Goal: Obtain resource: Download file/media

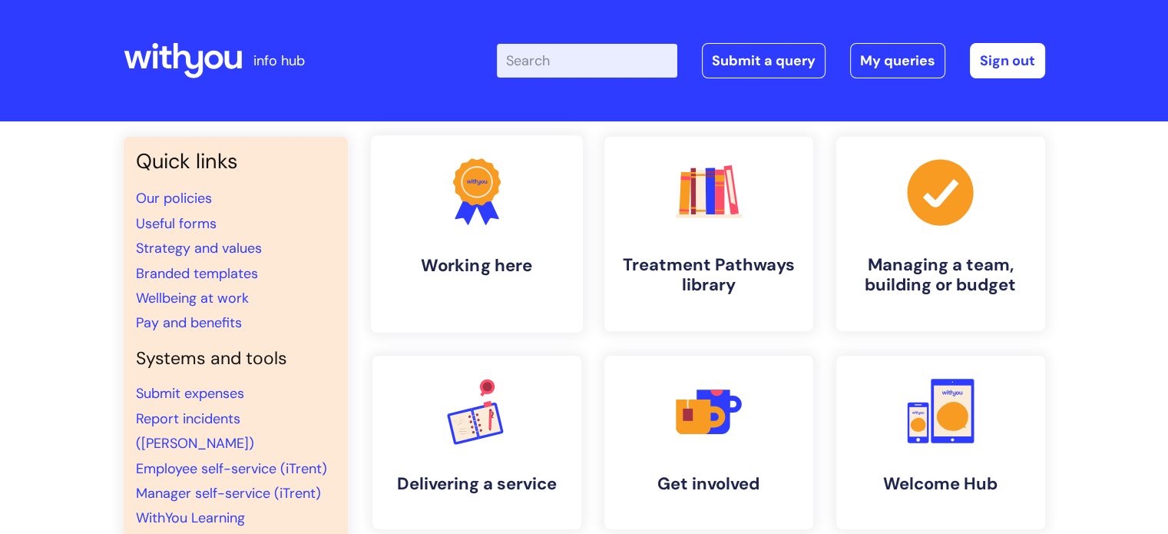
click at [464, 191] on circle at bounding box center [476, 181] width 35 height 35
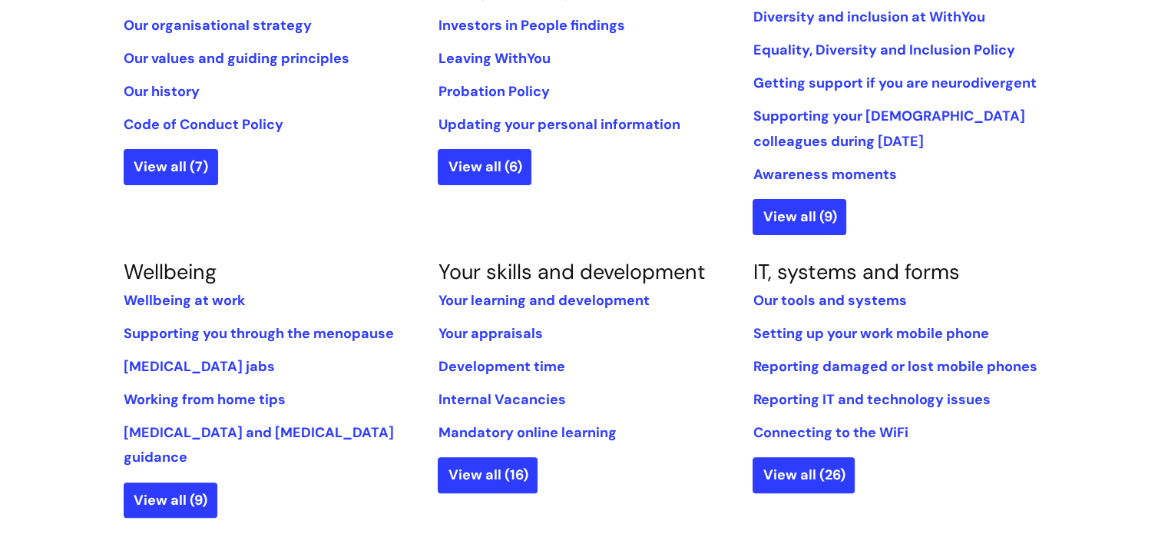
scroll to position [442, 0]
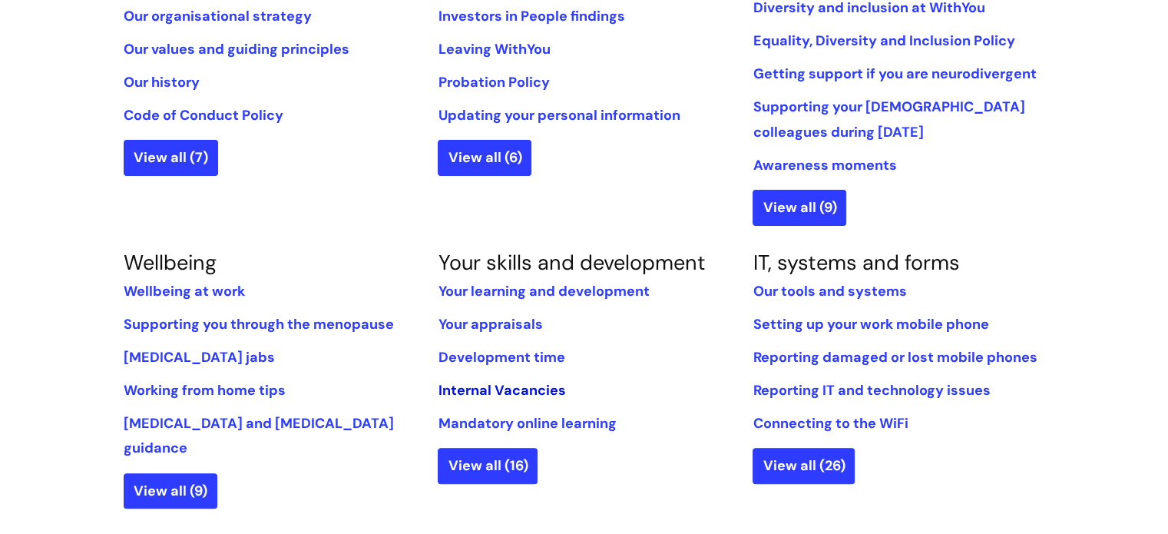
click at [525, 392] on link "Internal Vacancies" at bounding box center [502, 390] width 128 height 18
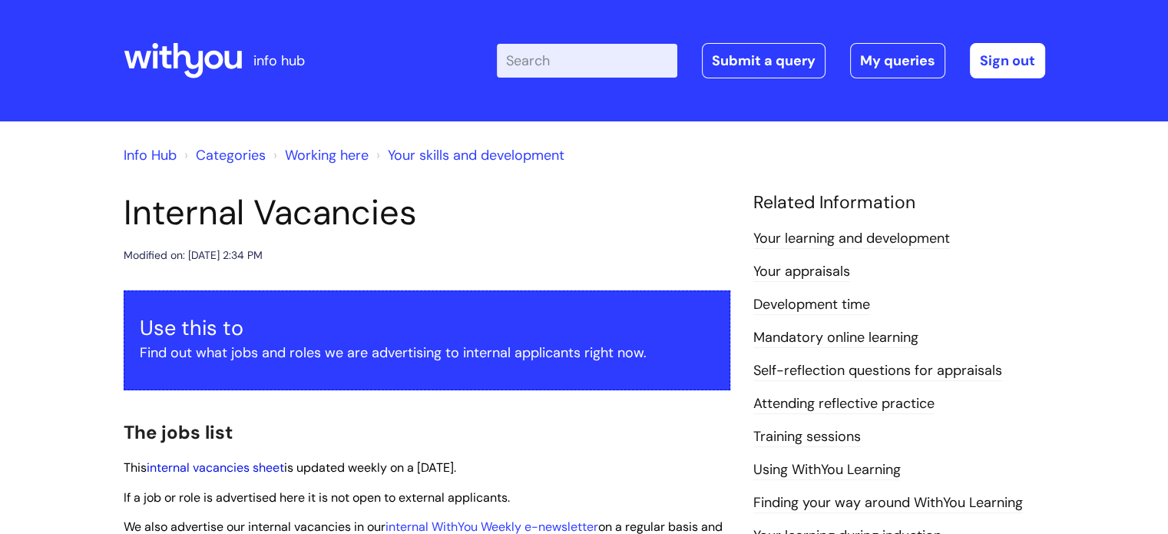
click at [227, 469] on link "internal vacancies sheet" at bounding box center [216, 467] width 138 height 16
